Goal: Task Accomplishment & Management: Use online tool/utility

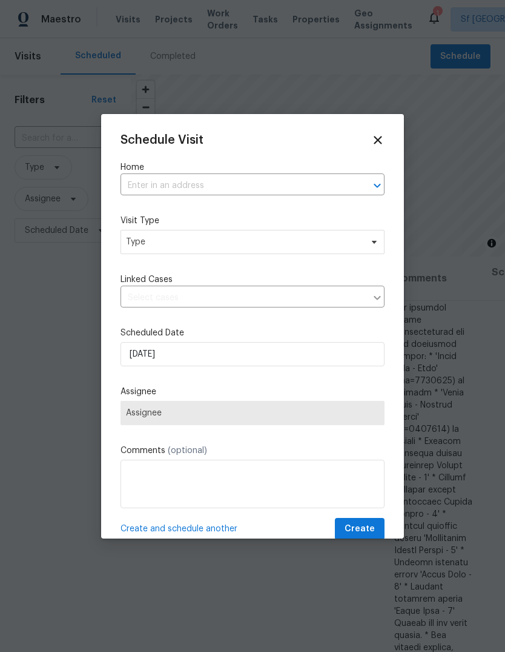
click at [275, 179] on input "text" at bounding box center [236, 185] width 230 height 19
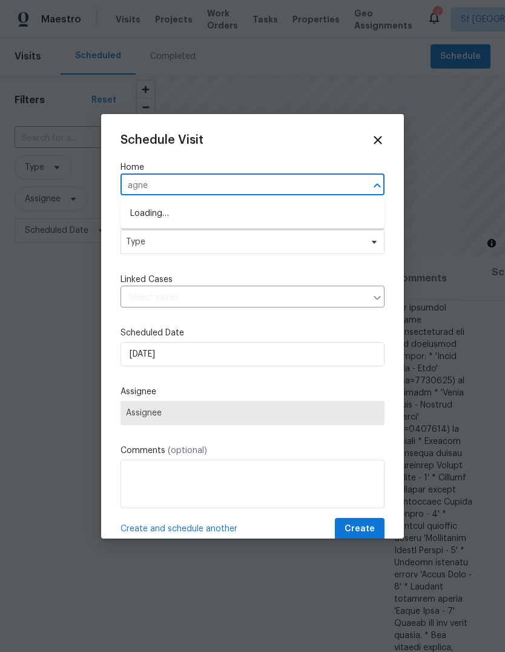
type input "[PERSON_NAME]"
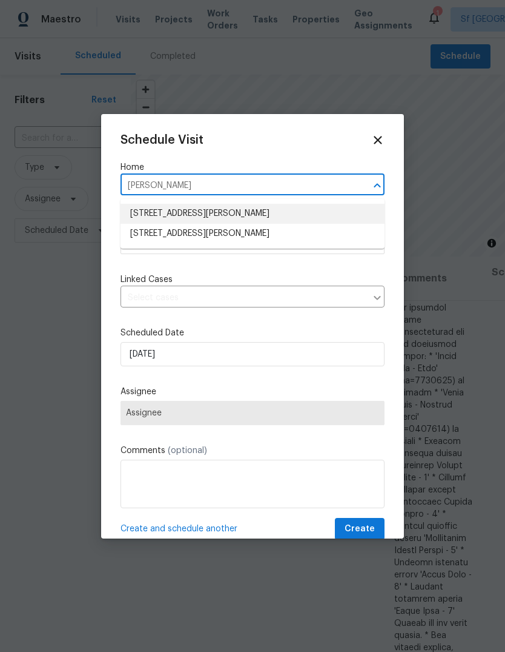
click at [292, 216] on li "[STREET_ADDRESS][PERSON_NAME]" at bounding box center [253, 214] width 264 height 20
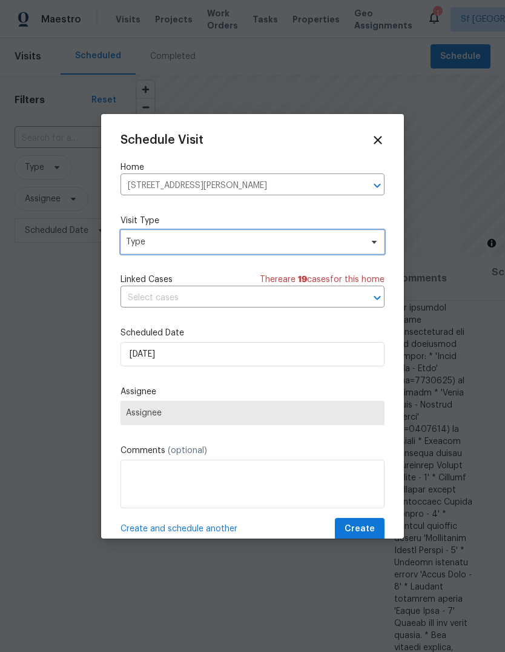
click at [238, 238] on span "Type" at bounding box center [244, 242] width 236 height 12
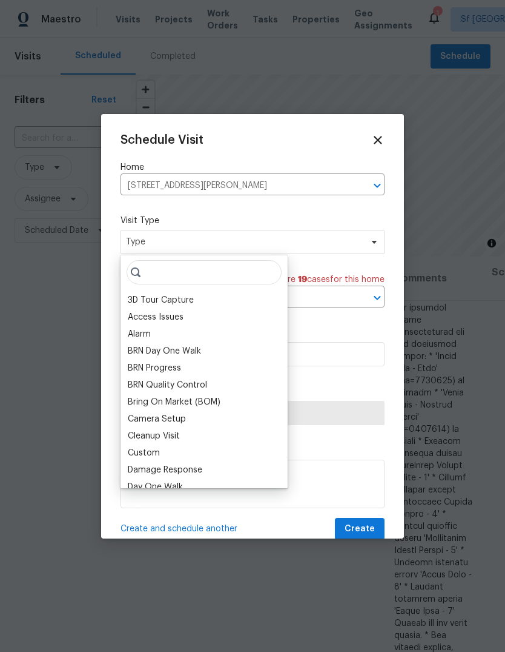
click at [236, 256] on div "3D Tour Capture Access Issues Alarm BRN Day One Walk BRN Progress BRN Quality C…" at bounding box center [204, 371] width 167 height 233
click at [135, 254] on span "Type" at bounding box center [253, 242] width 264 height 24
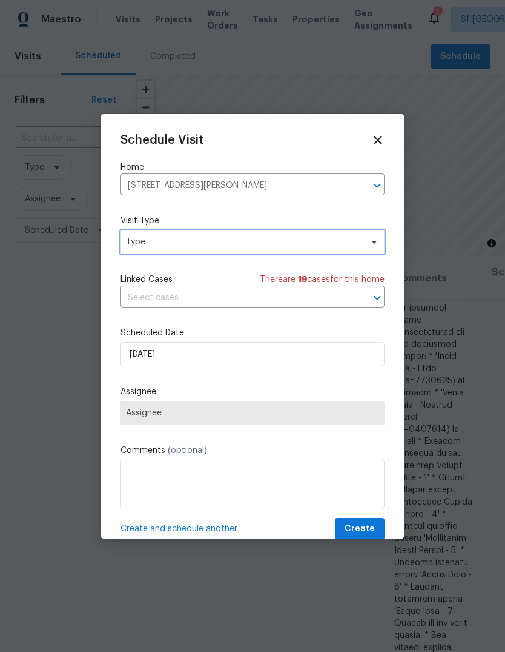
click at [137, 239] on span "Type" at bounding box center [244, 242] width 236 height 12
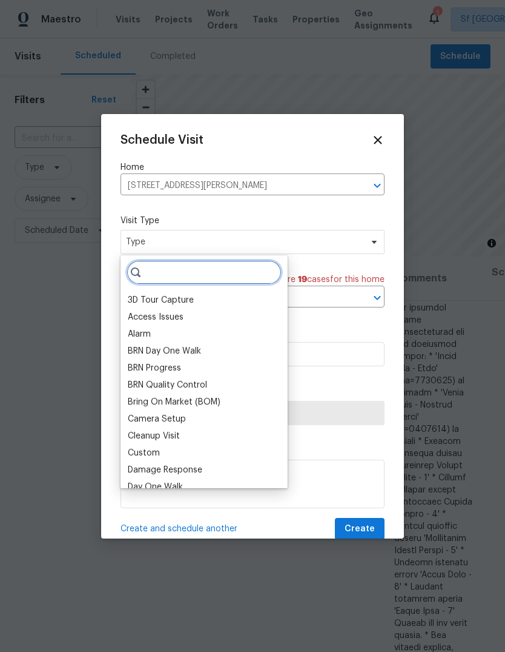
click at [148, 270] on input "search" at bounding box center [204, 272] width 155 height 24
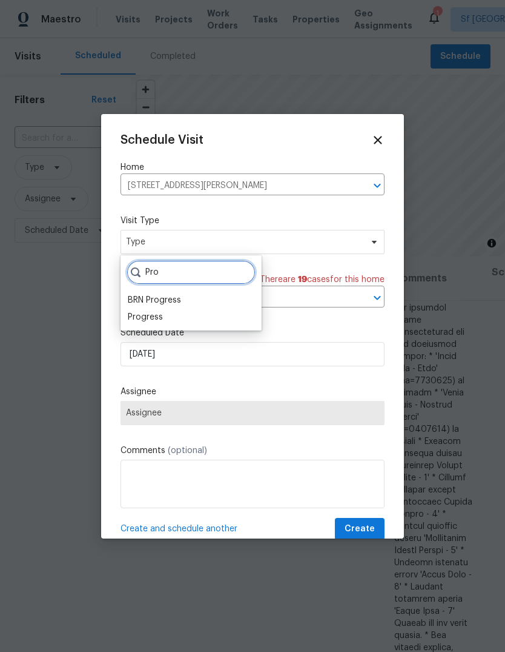
type input "Pro"
click at [130, 316] on div "Progress" at bounding box center [145, 317] width 35 height 12
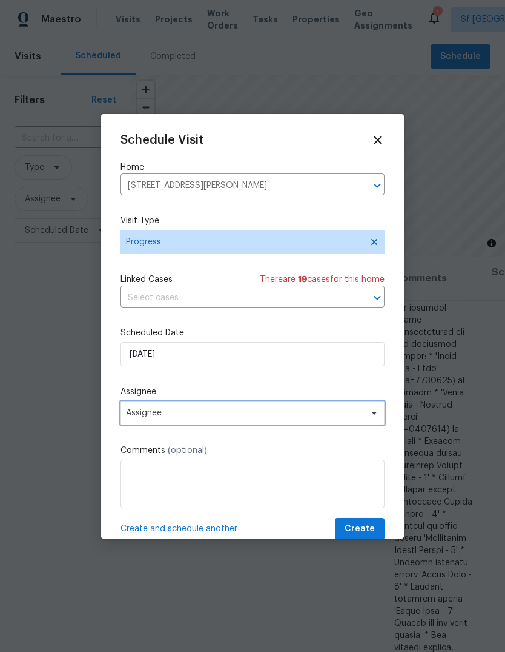
click at [133, 410] on span "Assignee" at bounding box center [253, 413] width 264 height 24
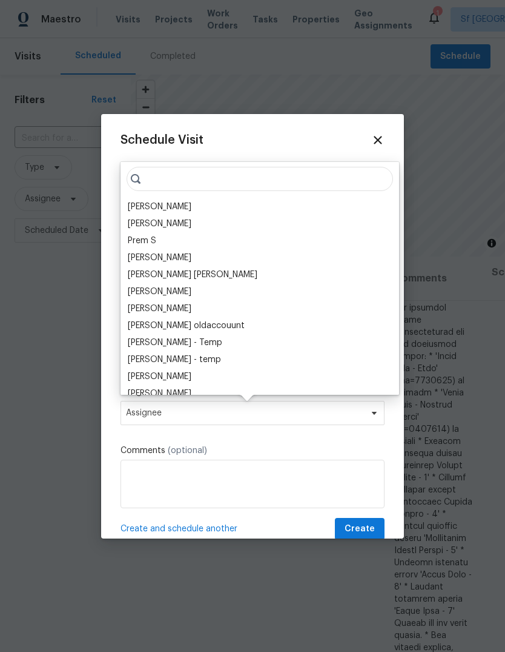
click at [131, 209] on div "[PERSON_NAME]" at bounding box center [160, 207] width 64 height 12
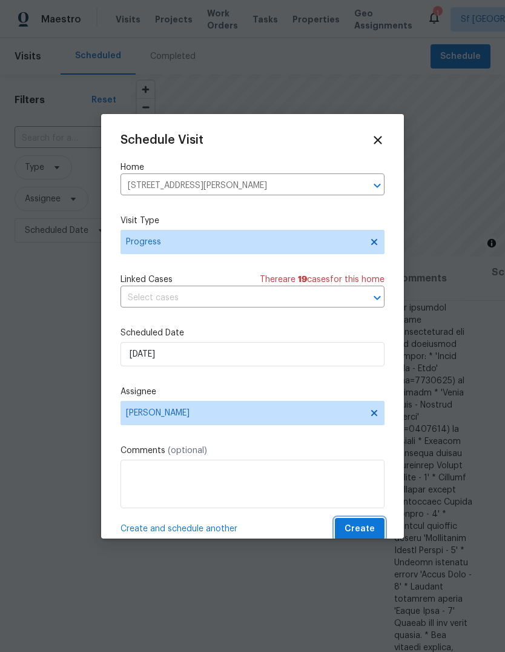
click at [372, 524] on span "Create" at bounding box center [360, 528] width 30 height 15
